Goal: Information Seeking & Learning: Learn about a topic

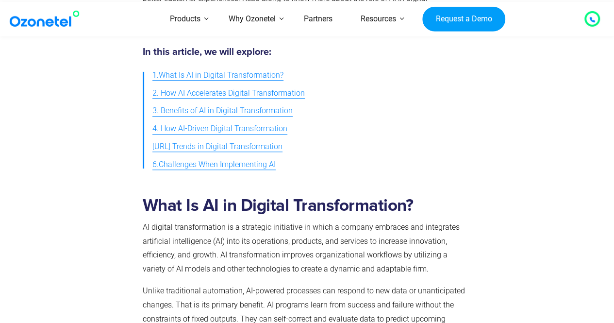
scroll to position [485, 0]
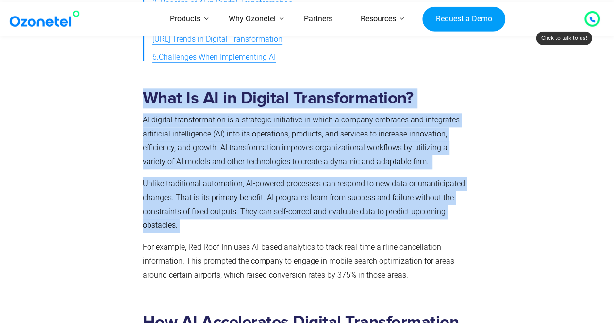
drag, startPoint x: 143, startPoint y: 98, endPoint x: 454, endPoint y: 222, distance: 334.8
click at [454, 222] on div "What Is AI in Digital Transformation? AI digital transformation is a strategic …" at bounding box center [305, 185] width 325 height 194
copy div "What Is AI in Digital Transformation? AI digital transformation is a strategic …"
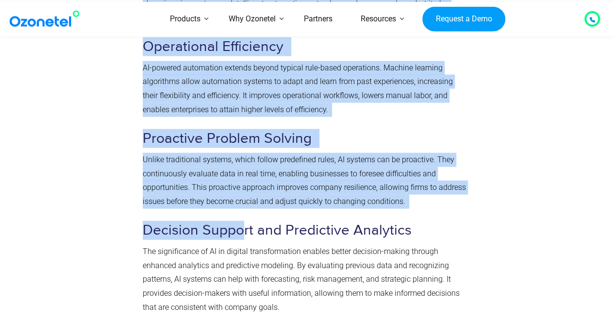
scroll to position [970, 0]
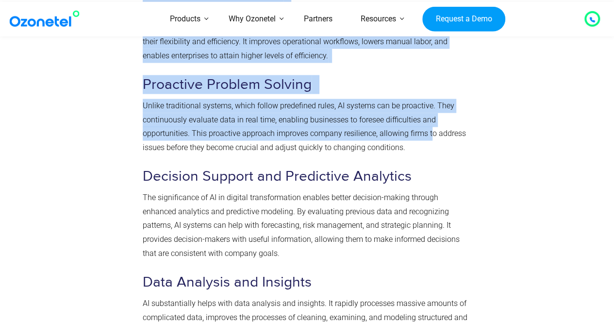
drag, startPoint x: 130, startPoint y: 78, endPoint x: 430, endPoint y: 134, distance: 305.9
click at [430, 134] on div "How AI Accelerates Digital Transformation So, how does artificial intelligence …" at bounding box center [307, 110] width 529 height 581
click at [301, 139] on p "Unlike traditional systems, which follow predefined rules, AI systems can be pr…" at bounding box center [305, 127] width 325 height 56
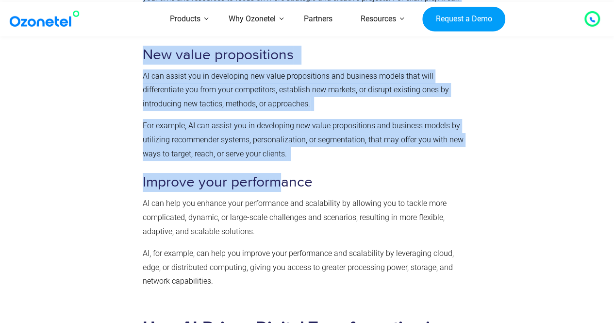
scroll to position [1892, 0]
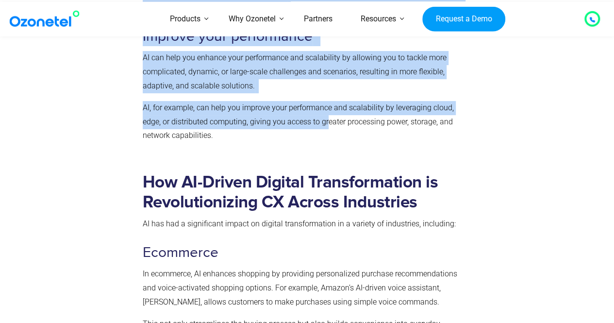
drag, startPoint x: 147, startPoint y: 126, endPoint x: 325, endPoint y: 126, distance: 178.0
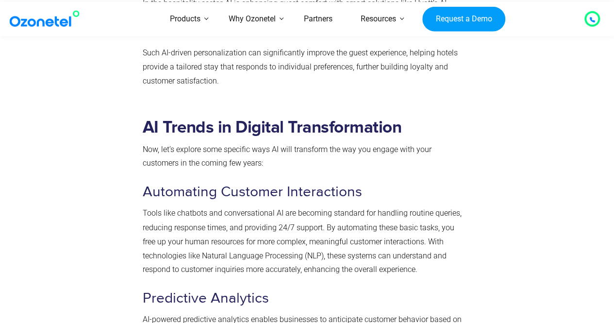
scroll to position [2619, 0]
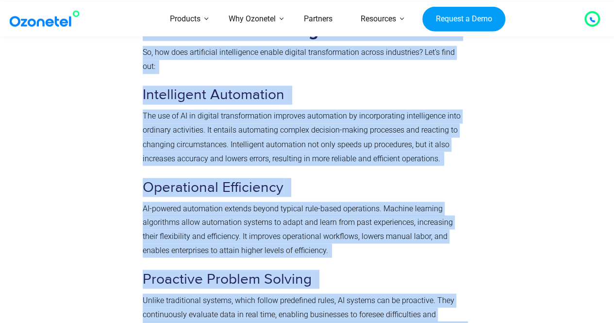
click at [158, 178] on span "Operational Efficiency" at bounding box center [213, 186] width 141 height 17
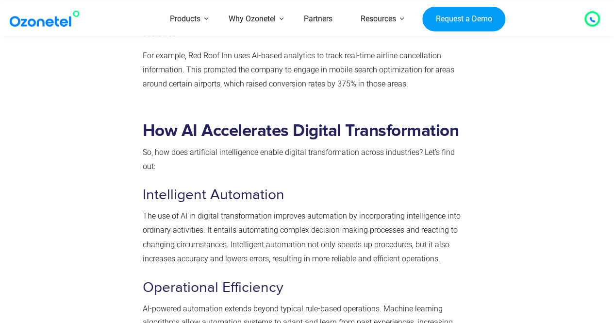
scroll to position [728, 0]
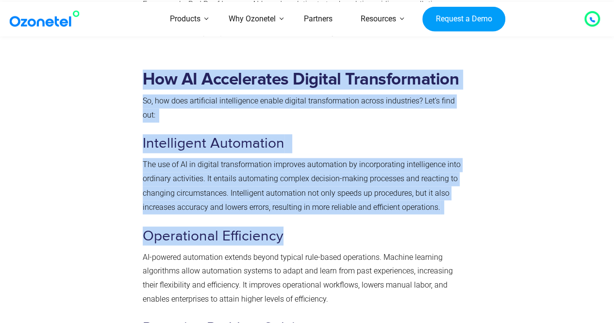
drag, startPoint x: 132, startPoint y: 146, endPoint x: 278, endPoint y: 214, distance: 161.5
click at [224, 178] on span "The use of AI in digital transformation improves automation by incorporating in…" at bounding box center [302, 185] width 318 height 51
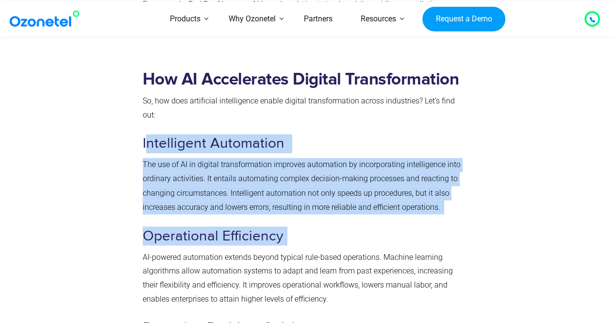
drag, startPoint x: 144, startPoint y: 143, endPoint x: 317, endPoint y: 233, distance: 195.0
click at [191, 147] on span "Intelligent Automation" at bounding box center [214, 142] width 142 height 17
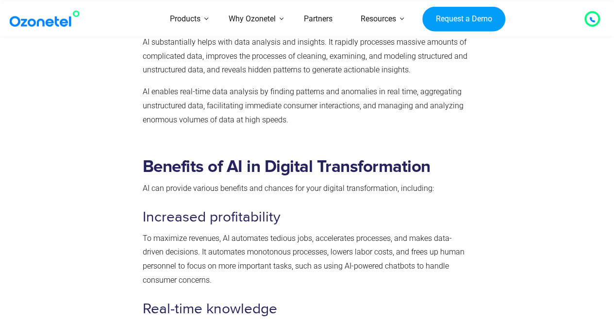
scroll to position [1261, 0]
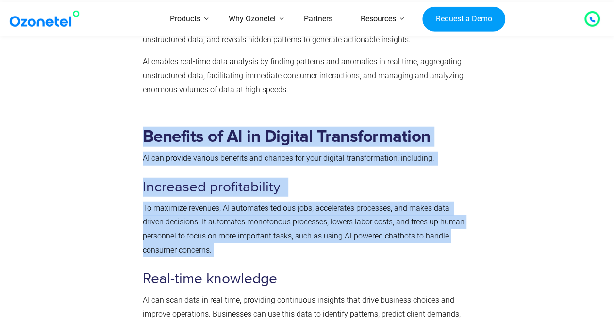
drag, startPoint x: 124, startPoint y: 156, endPoint x: 324, endPoint y: 249, distance: 220.7
click at [263, 212] on span "To maximize revenues, AI automates tedious jobs, accelerates processes, and mak…" at bounding box center [304, 228] width 322 height 51
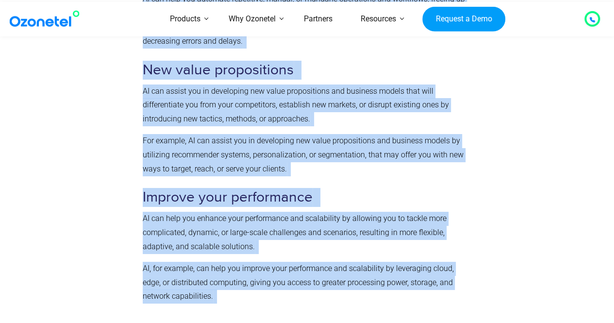
scroll to position [1843, 0]
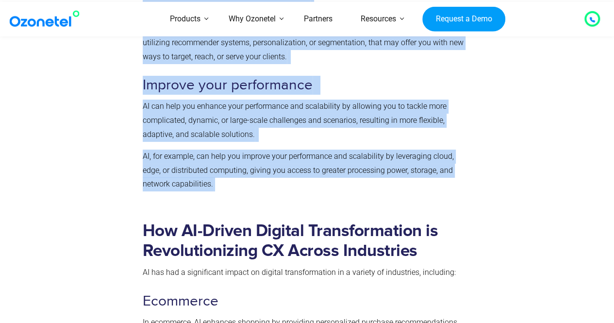
drag, startPoint x: 143, startPoint y: 157, endPoint x: 143, endPoint y: 178, distance: 21.3
copy div "LO ips dolorsi ametcon adipisci eli seddoei tem inci utlabor etdoloremagnaa, en…"
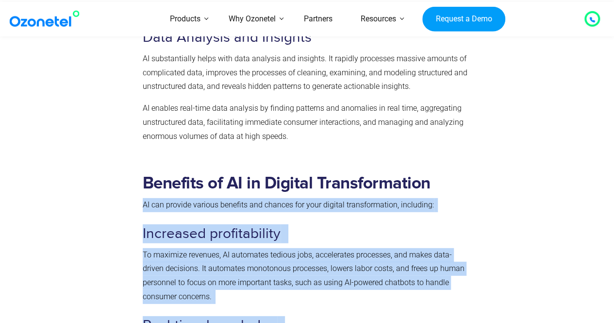
scroll to position [1261, 0]
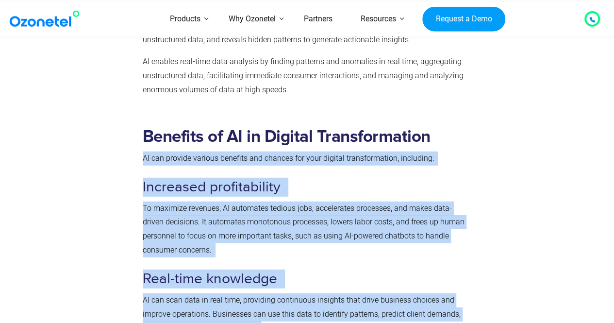
drag, startPoint x: 250, startPoint y: 179, endPoint x: 286, endPoint y: 157, distance: 42.3
click at [250, 179] on span "Increased profitability" at bounding box center [212, 186] width 138 height 17
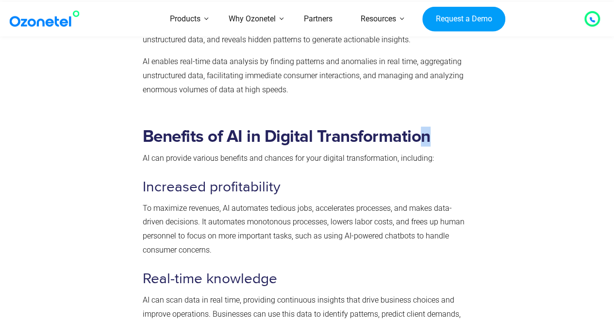
click at [425, 129] on strong "Benefits of AI in Digital Transformation" at bounding box center [287, 136] width 288 height 17
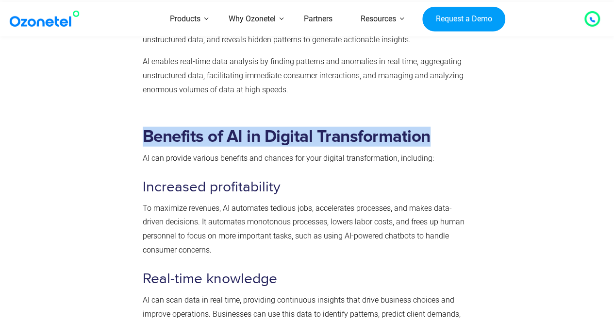
drag, startPoint x: 428, startPoint y: 134, endPoint x: 122, endPoint y: 146, distance: 305.8
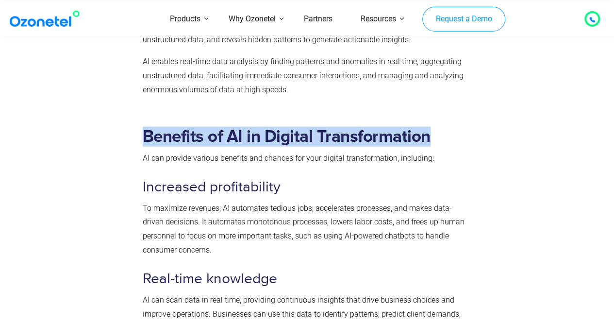
copy div "Benefits of AI in Digital Transformation"
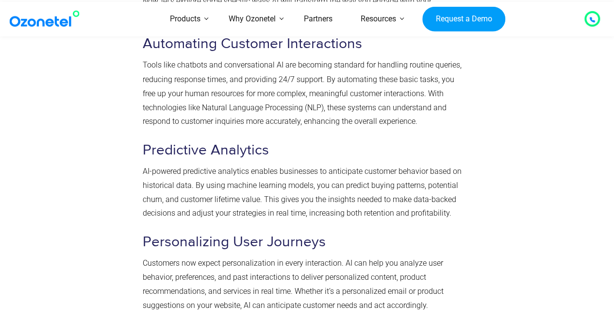
scroll to position [2571, 0]
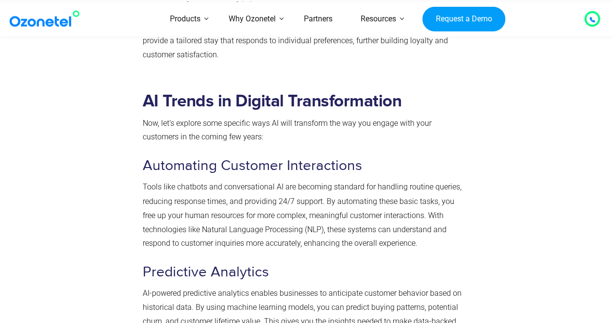
drag, startPoint x: 141, startPoint y: 99, endPoint x: 424, endPoint y: 98, distance: 283.3
copy strong "AI Trends in Digital Transformation"
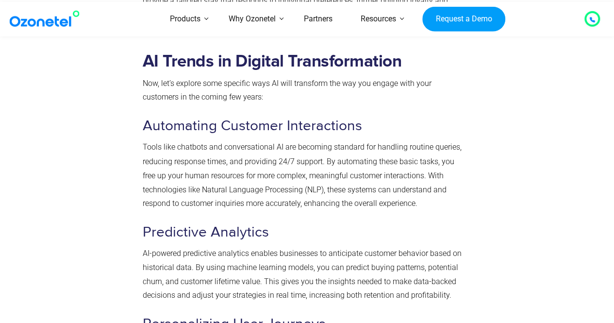
scroll to position [2668, 0]
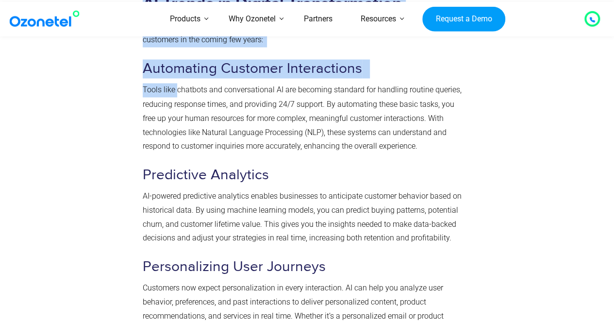
drag, startPoint x: 136, startPoint y: 69, endPoint x: 176, endPoint y: 82, distance: 42.0
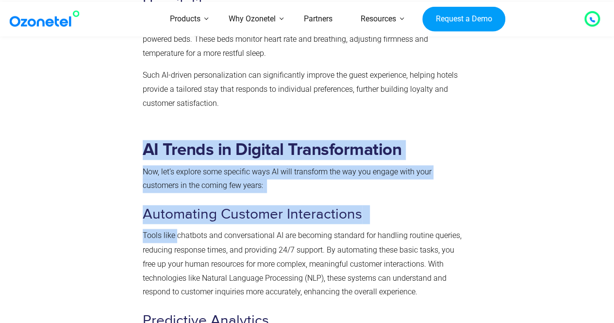
scroll to position [2522, 0]
click at [211, 190] on p "Now, let’s explore some specific ways AI will transform the way you engage with…" at bounding box center [305, 179] width 325 height 28
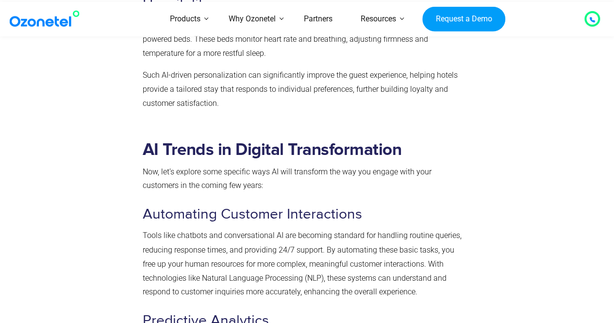
click at [186, 229] on p "Tools like chatbots and conversational AI are becoming standard for handling ro…" at bounding box center [305, 263] width 325 height 70
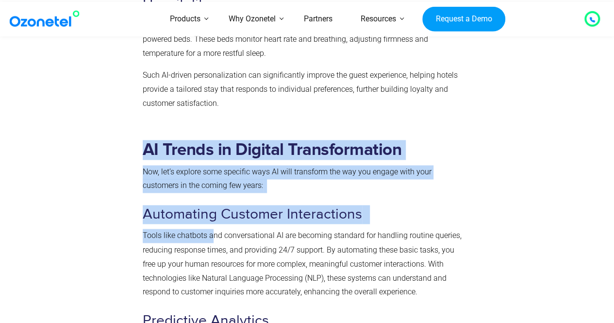
drag, startPoint x: 122, startPoint y: 215, endPoint x: 213, endPoint y: 238, distance: 94.6
click at [163, 228] on p "Tools like chatbots and conversational AI are becoming standard for handling ro…" at bounding box center [305, 263] width 325 height 70
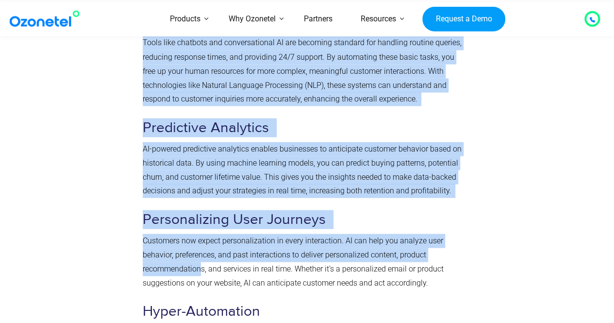
drag, startPoint x: 148, startPoint y: 218, endPoint x: 189, endPoint y: 235, distance: 44.0
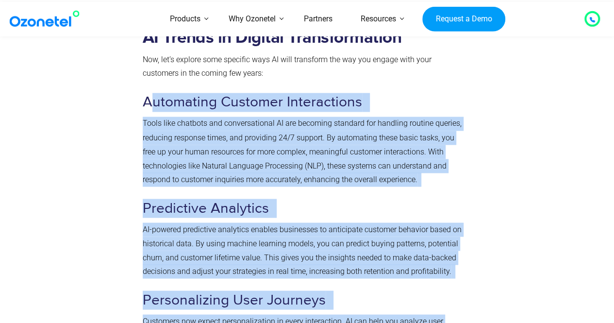
scroll to position [2619, 0]
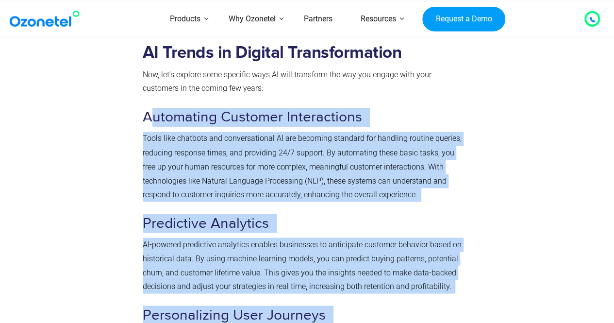
click at [178, 199] on p "Tools like chatbots and conversational AI are becoming standard for handling ro…" at bounding box center [305, 166] width 325 height 70
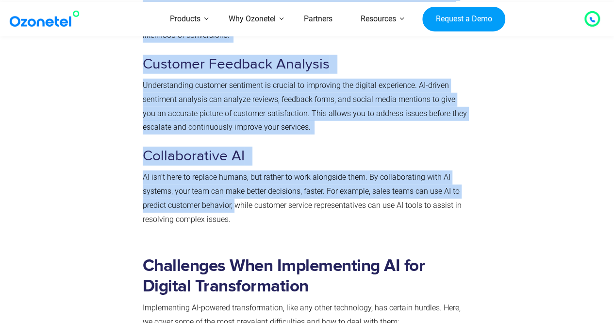
scroll to position [3250, 0]
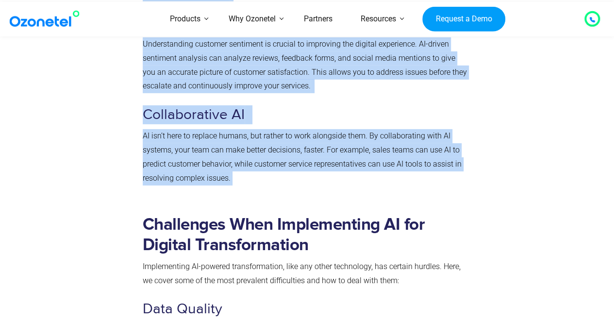
drag, startPoint x: 138, startPoint y: 116, endPoint x: 133, endPoint y: 174, distance: 57.9
copy div "Loremipsum Dolorsit Ametconsecte Adipi elit seddoeiu tem incididuntutla ET dol …"
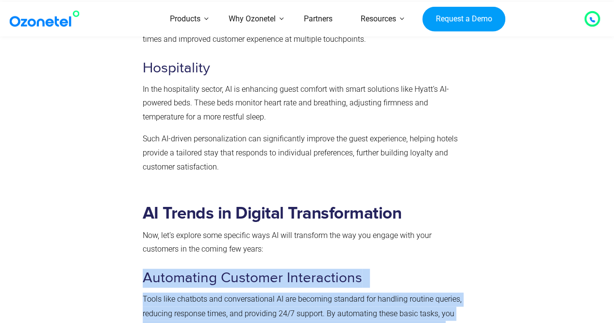
scroll to position [2474, 0]
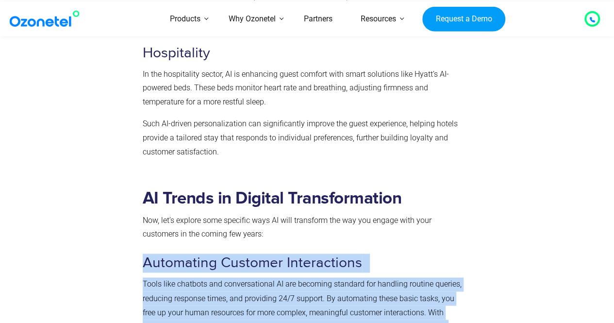
drag, startPoint x: 404, startPoint y: 199, endPoint x: 115, endPoint y: 199, distance: 288.1
copy div "AI Trends in Digital Transformation"
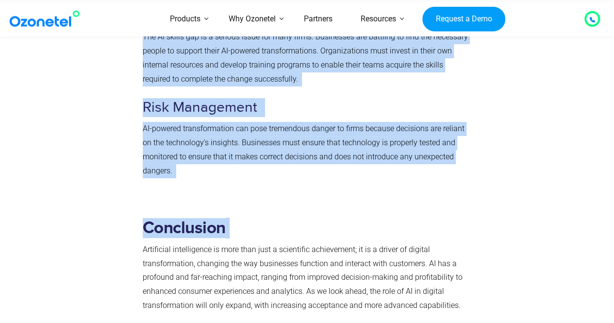
scroll to position [3784, 0]
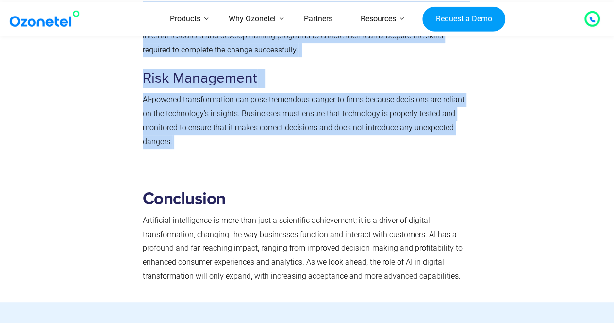
drag, startPoint x: 132, startPoint y: 76, endPoint x: 305, endPoint y: 122, distance: 179.2
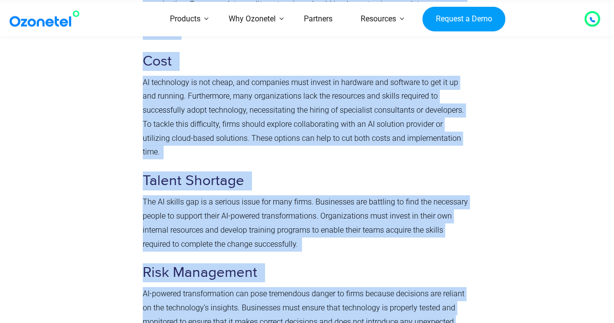
copy div "Challenges When Implementing AI for Digital Transformation Implementing AI-powe…"
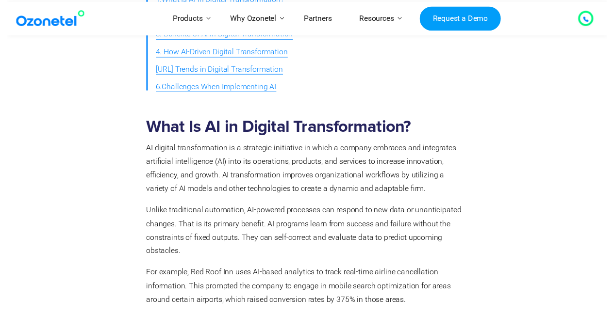
scroll to position [0, 0]
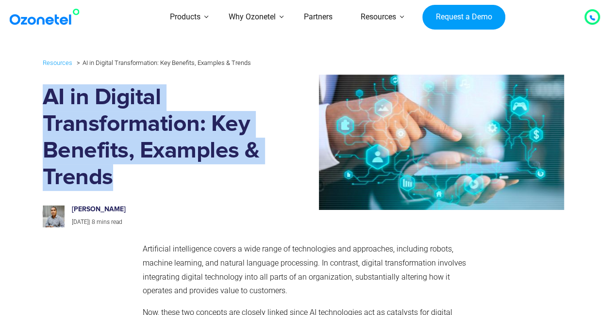
drag, startPoint x: 49, startPoint y: 97, endPoint x: 142, endPoint y: 183, distance: 126.7
click at [142, 183] on h1 "AI in Digital Transformation: Key Benefits, Examples & Trends" at bounding box center [153, 137] width 220 height 107
copy h1 "AI in Digital Transformation: Key Benefits, Examples & Trends"
